Goal: Task Accomplishment & Management: Complete application form

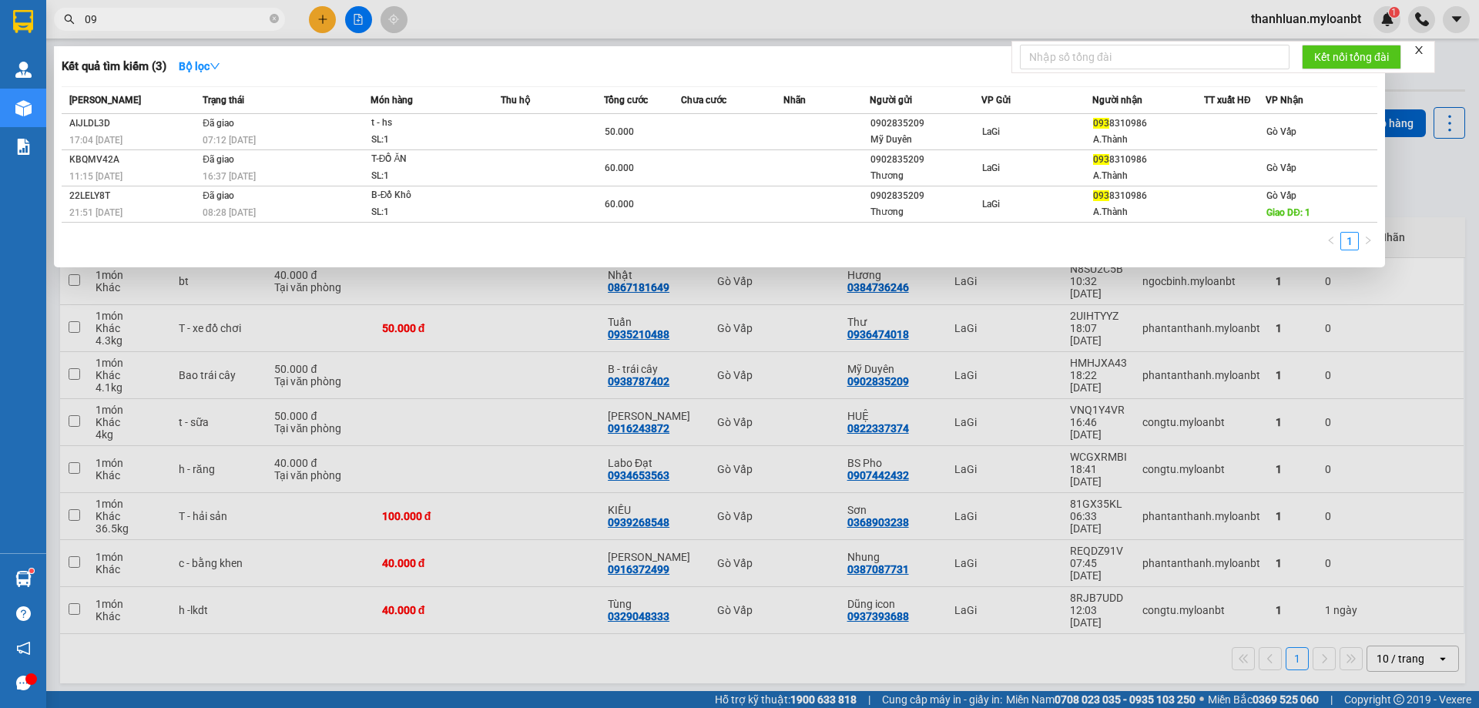
type input "0"
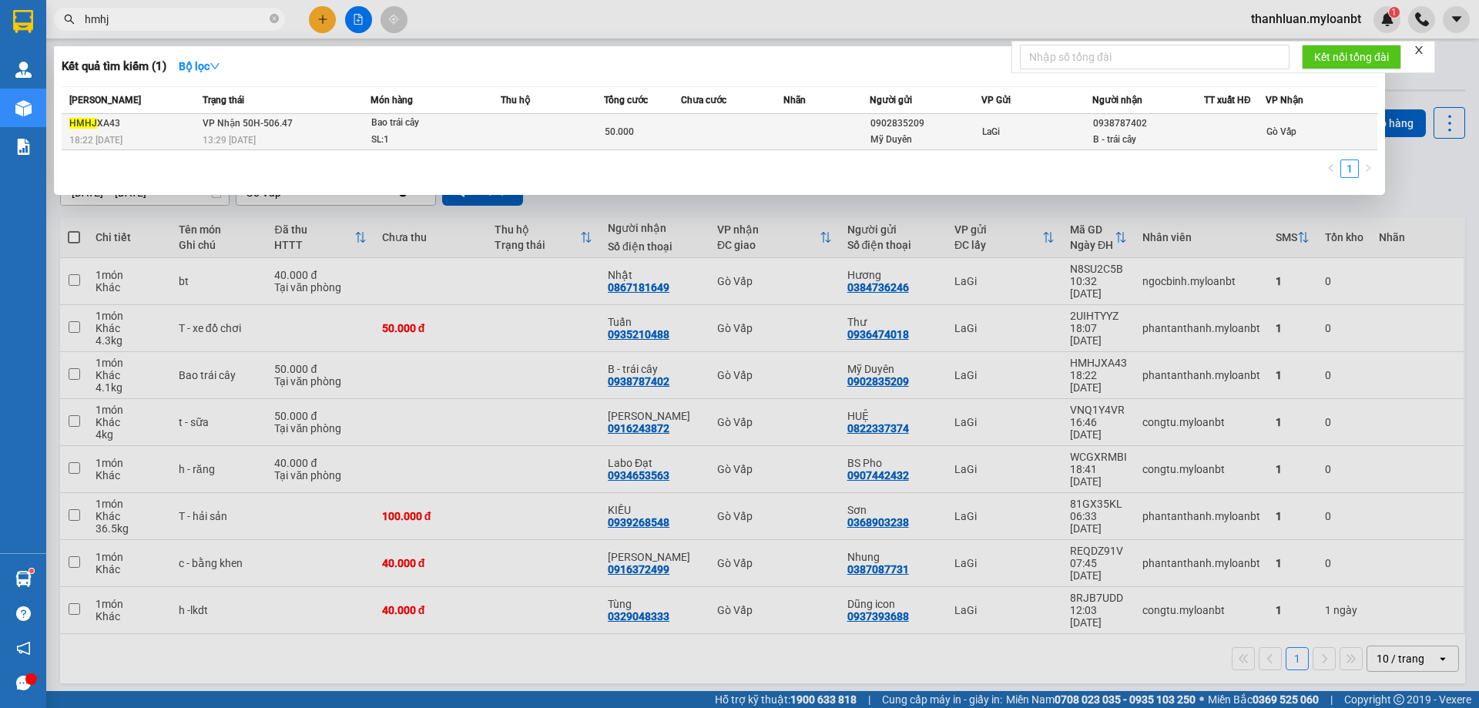
type input "hmhj"
click at [428, 131] on div "Bao trái cây" at bounding box center [429, 123] width 116 height 17
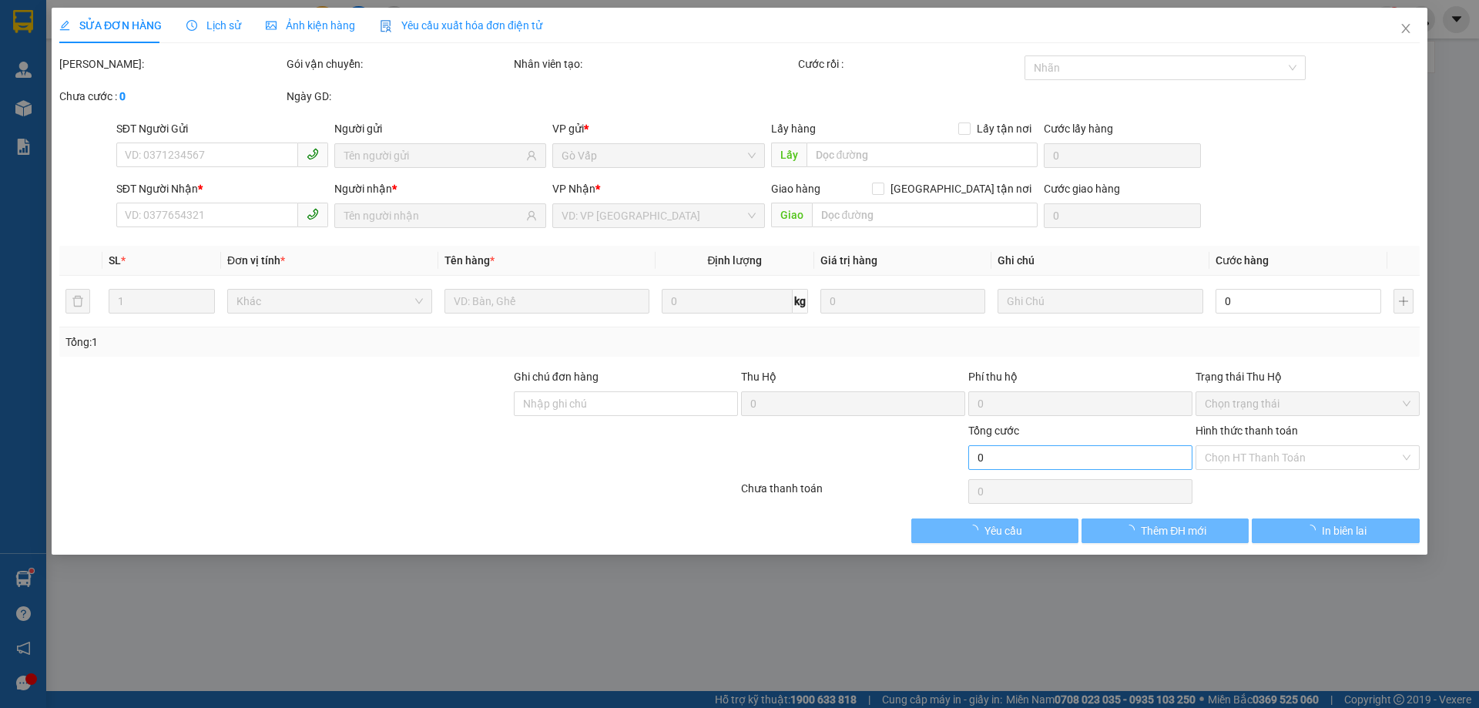
type input "0902835209"
type input "Mỹ Duyên"
type input "0938787402"
type input "B - trái cây"
type input "50.000"
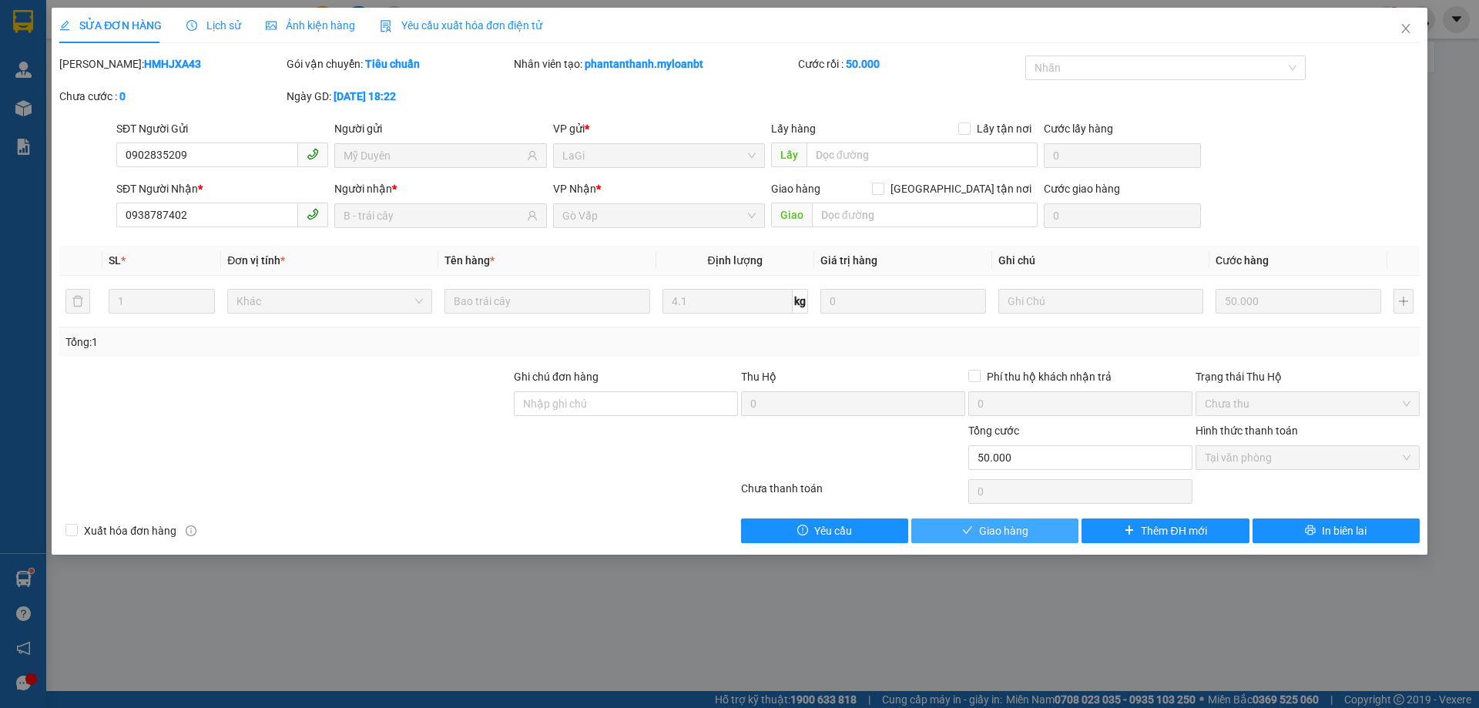
click at [984, 535] on span "Giao hàng" at bounding box center [1003, 530] width 49 height 17
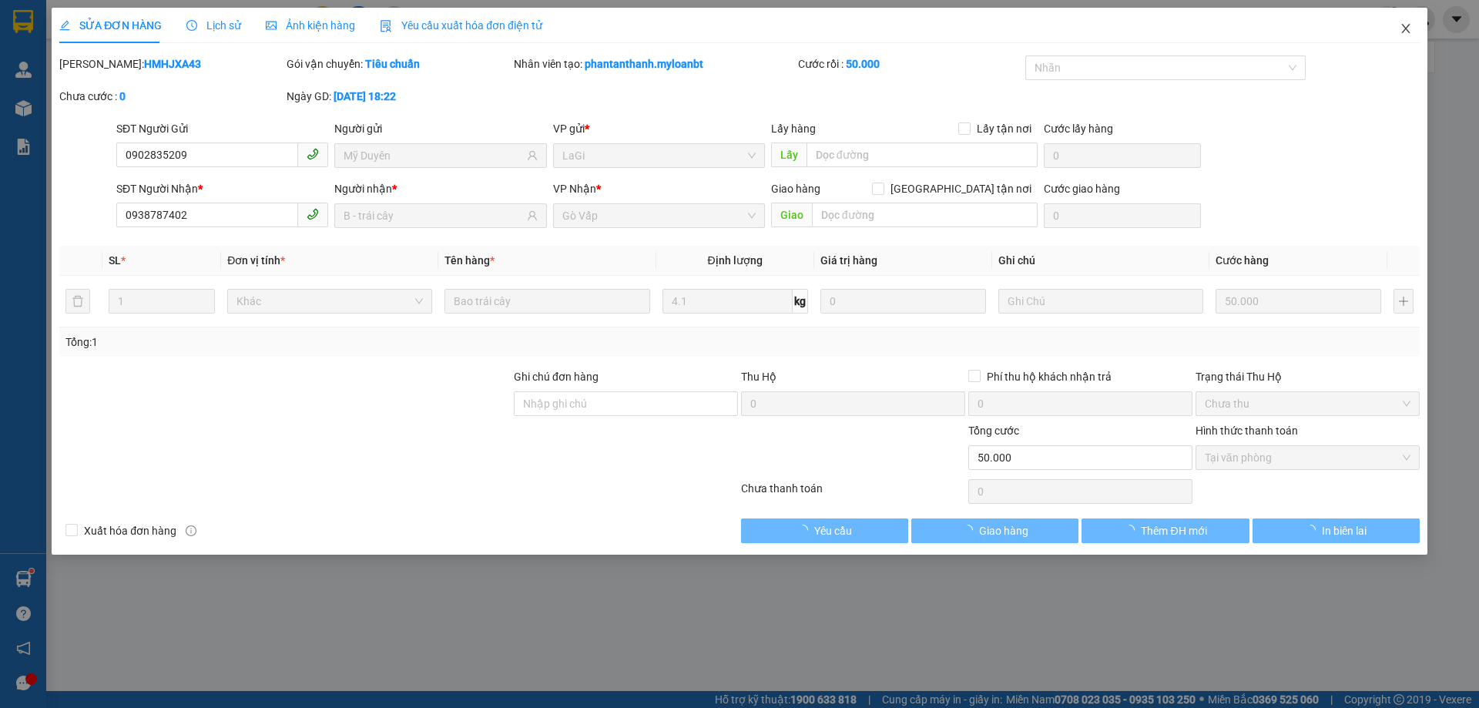
click at [1408, 22] on span "Close" at bounding box center [1405, 29] width 43 height 43
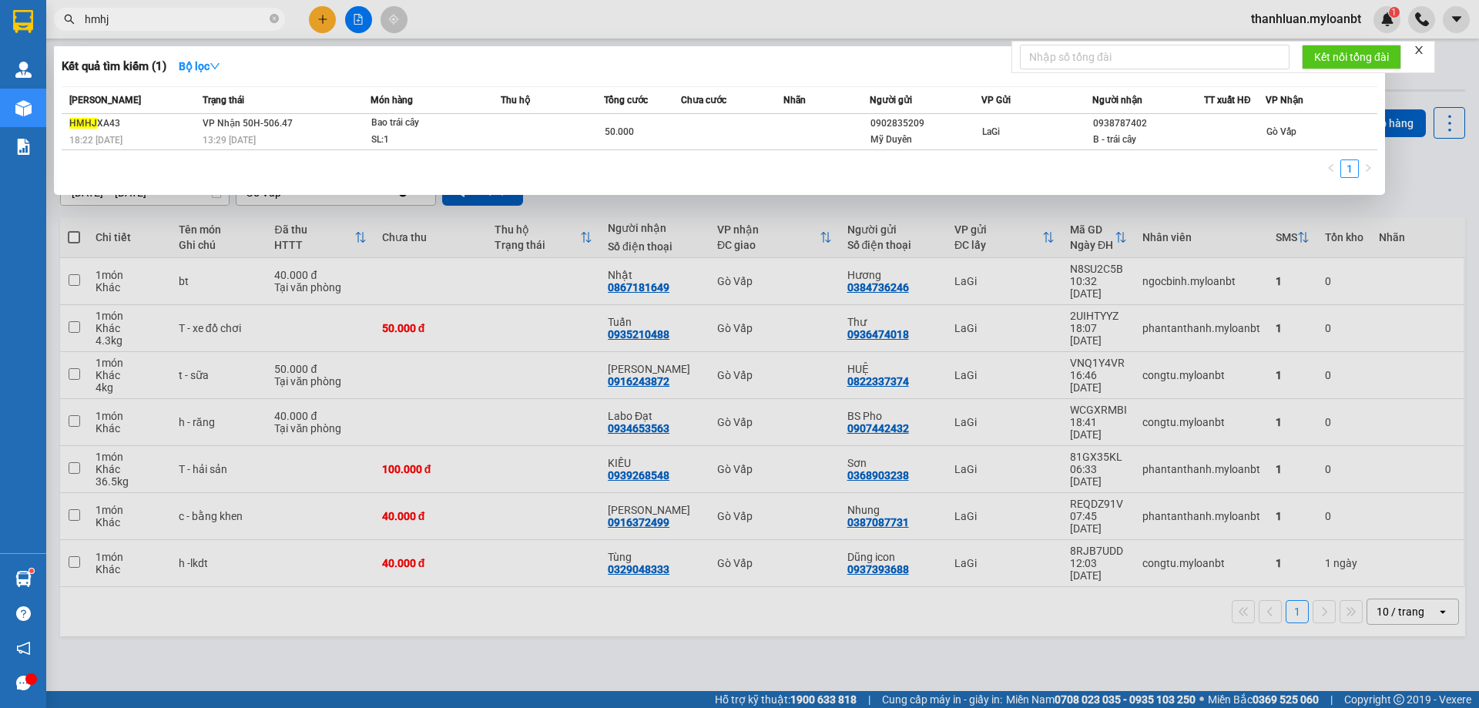
click at [143, 8] on span "hmhj" at bounding box center [169, 19] width 231 height 23
click at [124, 29] on span "hmhj" at bounding box center [169, 19] width 231 height 23
